Goal: Information Seeking & Learning: Check status

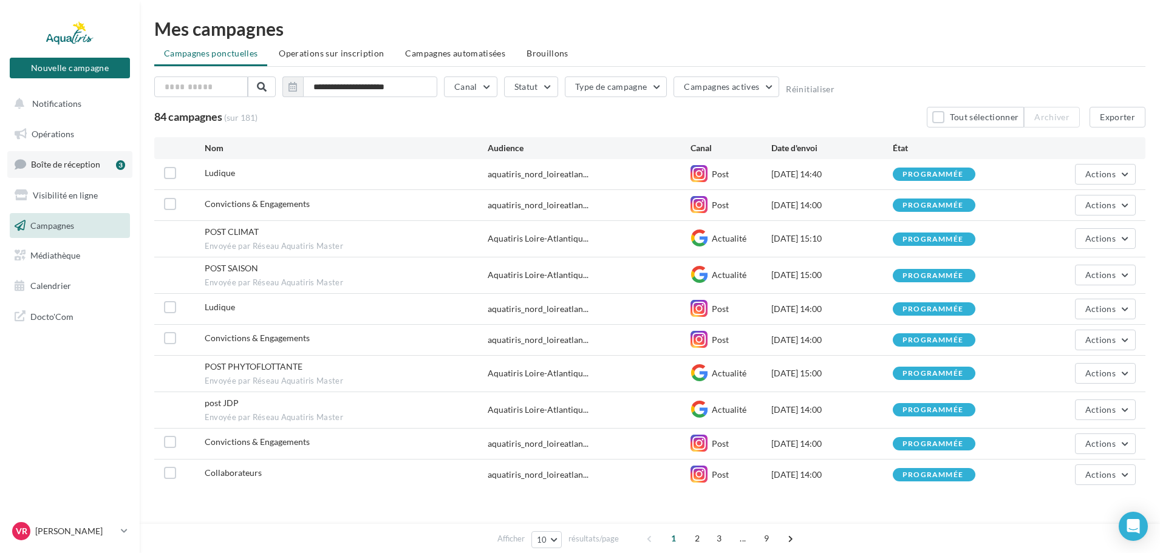
drag, startPoint x: 0, startPoint y: 0, endPoint x: 74, endPoint y: 169, distance: 184.4
click at [74, 169] on span "Boîte de réception" at bounding box center [65, 164] width 69 height 10
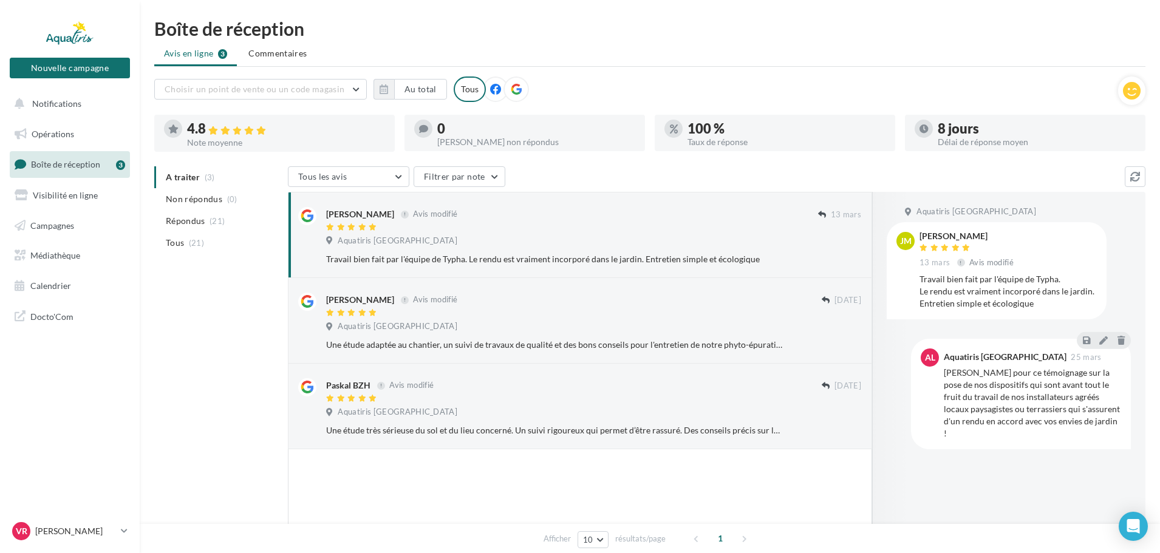
click at [183, 174] on ul "A traiter (3) Non répondus (0) Répondus (21) Tous (21)" at bounding box center [218, 209] width 129 height 87
click at [184, 202] on span "Non répondus" at bounding box center [194, 199] width 57 height 12
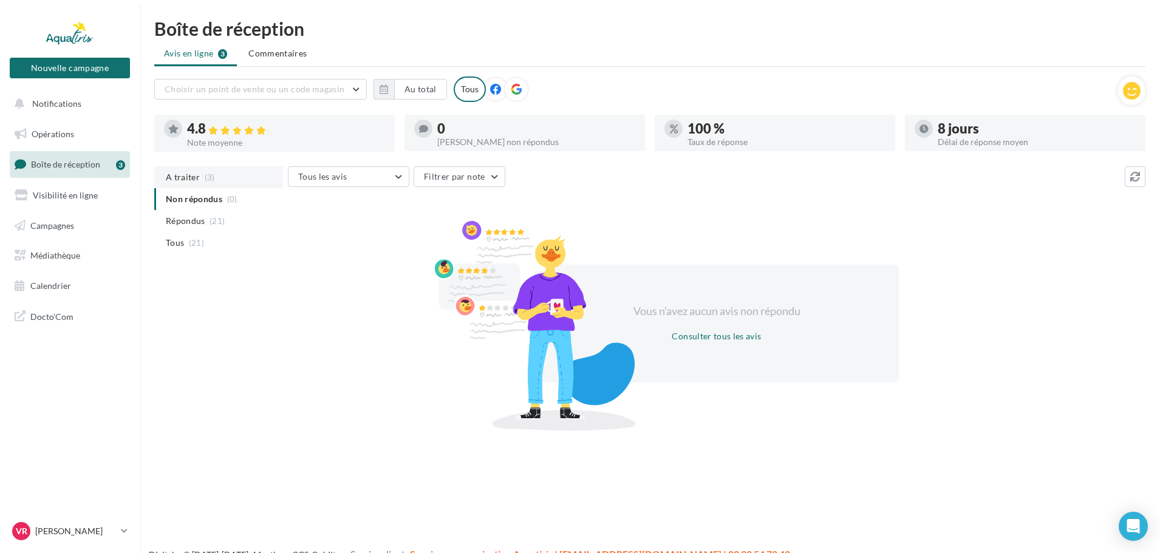
click at [177, 170] on li "A traiter (3)" at bounding box center [218, 177] width 129 height 22
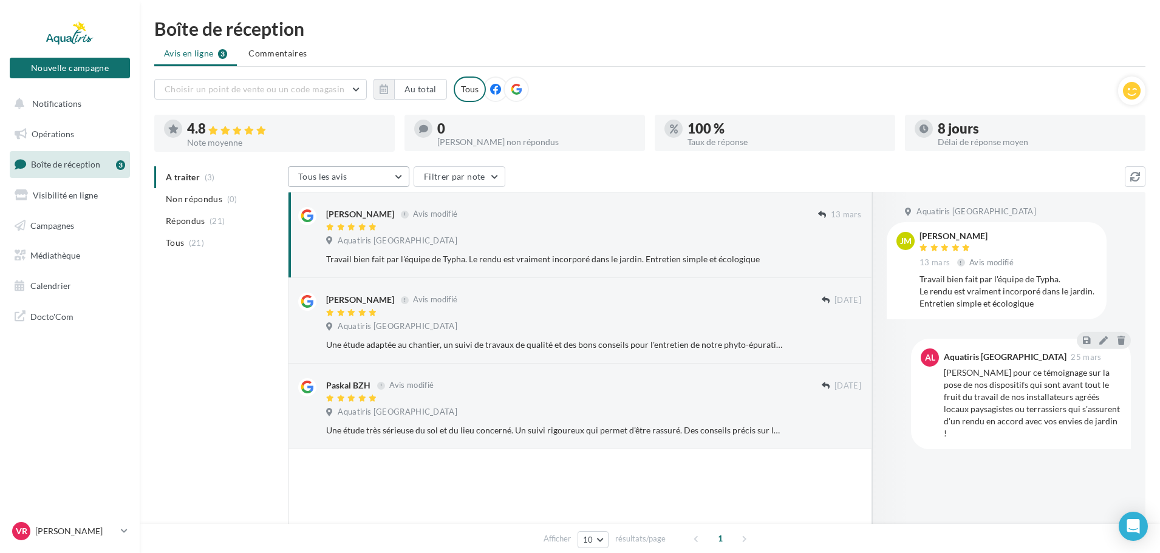
click at [371, 178] on button "Tous les avis" at bounding box center [349, 176] width 122 height 21
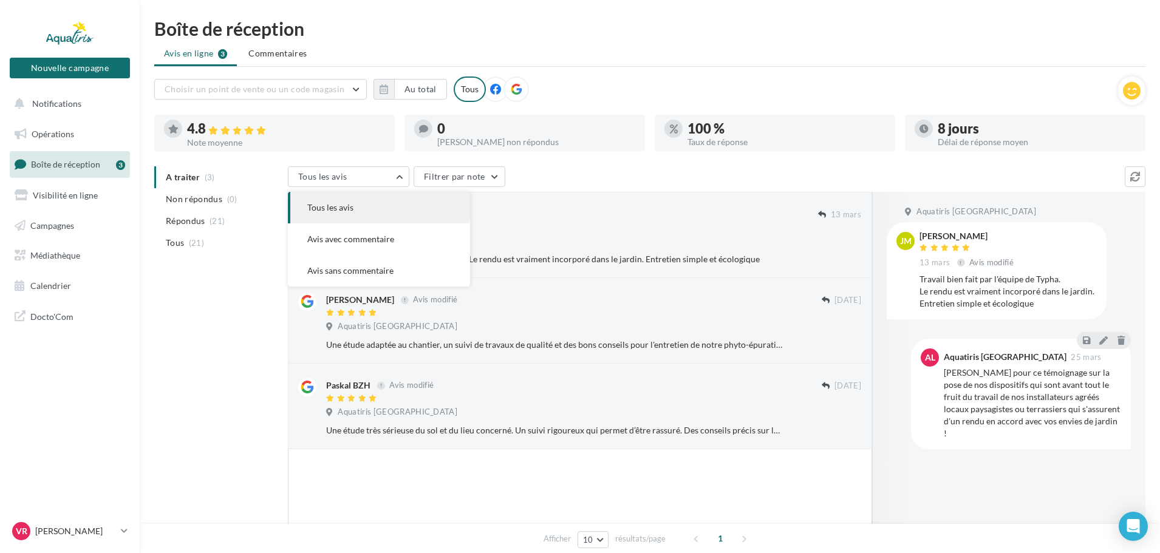
click at [355, 216] on button "Tous les avis" at bounding box center [379, 208] width 182 height 32
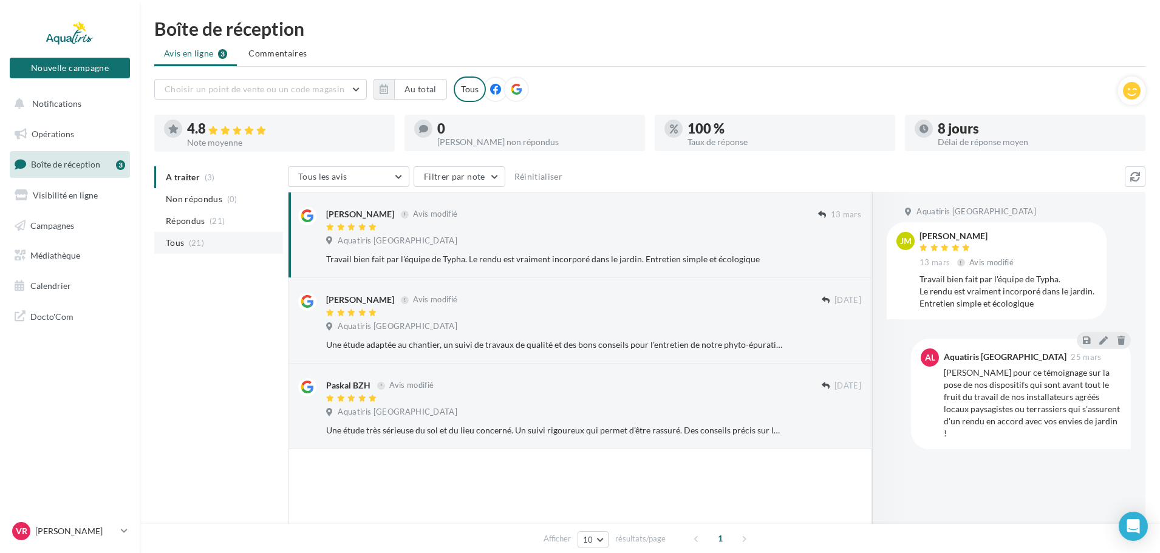
click at [176, 239] on span "Tous" at bounding box center [175, 243] width 18 height 12
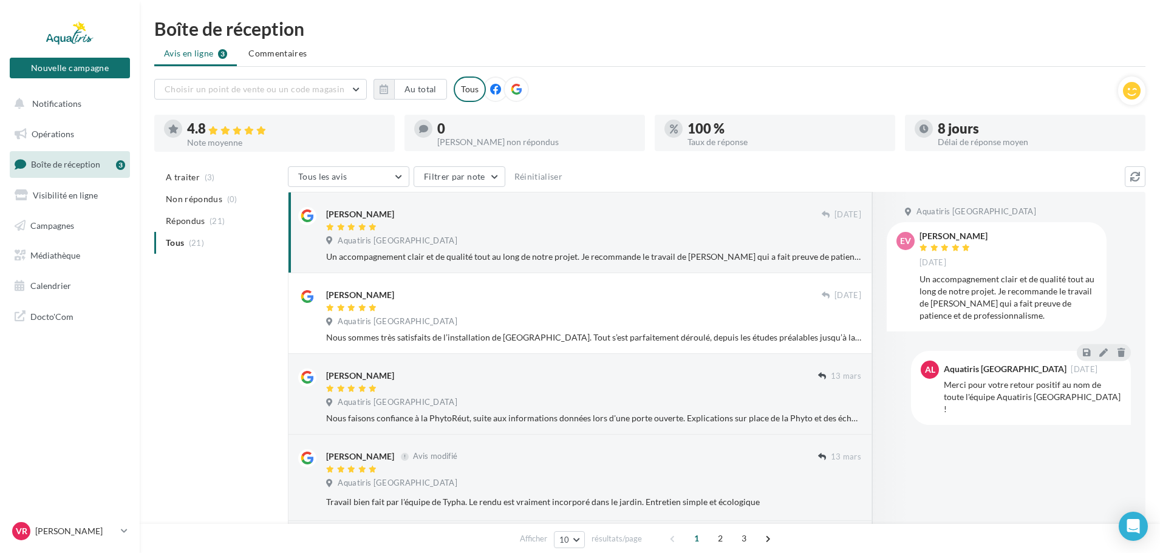
click at [64, 163] on span "Boîte de réception" at bounding box center [65, 164] width 69 height 10
